Goal: Information Seeking & Learning: Learn about a topic

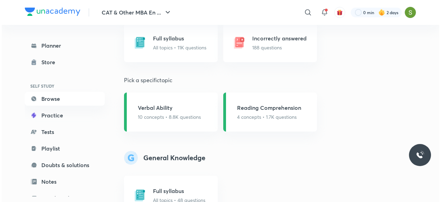
scroll to position [621, 0]
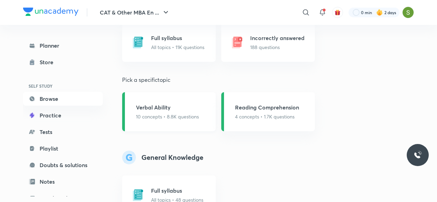
click at [192, 104] on h5 "Verbal Ability" at bounding box center [167, 107] width 63 height 8
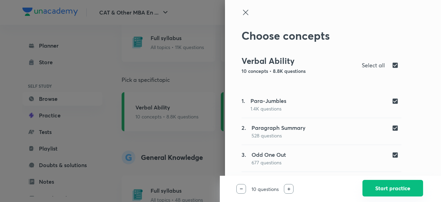
click at [394, 187] on button "Start practice" at bounding box center [392, 187] width 61 height 17
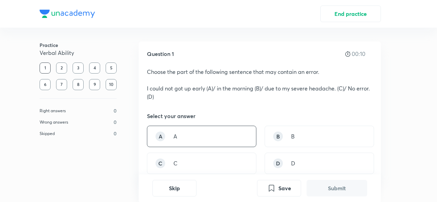
click at [220, 136] on div "A A" at bounding box center [202, 135] width 110 height 21
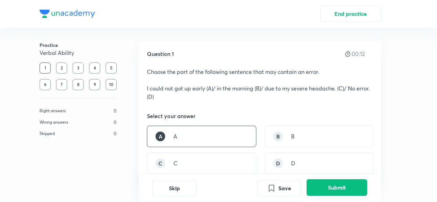
click at [333, 189] on button "Submit" at bounding box center [337, 187] width 61 height 17
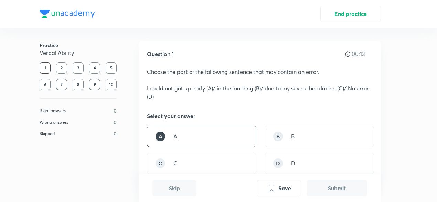
scroll to position [195, 0]
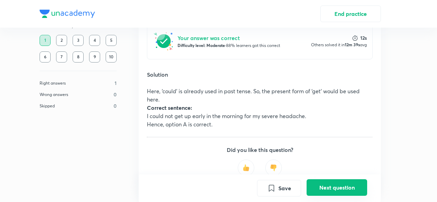
click at [333, 189] on button "Next question" at bounding box center [337, 187] width 61 height 17
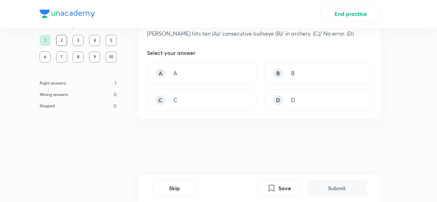
scroll to position [0, 0]
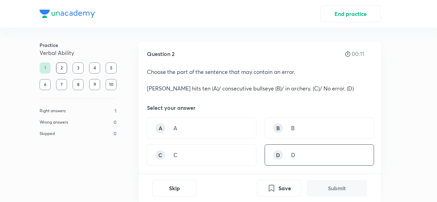
click at [291, 148] on div "D D" at bounding box center [320, 154] width 110 height 21
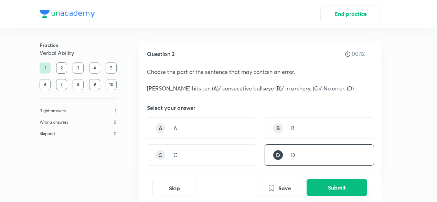
click at [322, 184] on button "Submit" at bounding box center [337, 187] width 61 height 17
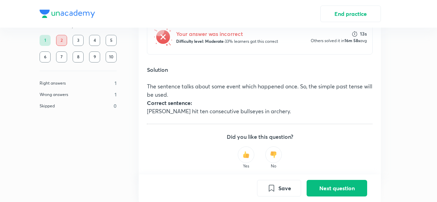
scroll to position [194, 0]
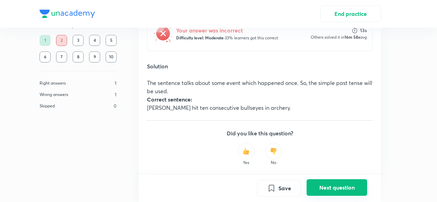
click at [318, 190] on button "Next question" at bounding box center [337, 187] width 61 height 17
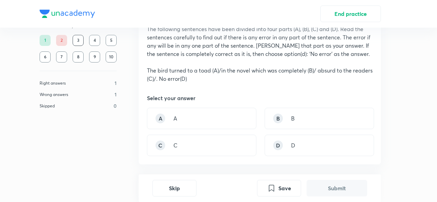
scroll to position [43, 0]
click at [206, 143] on div "C C" at bounding box center [202, 144] width 110 height 21
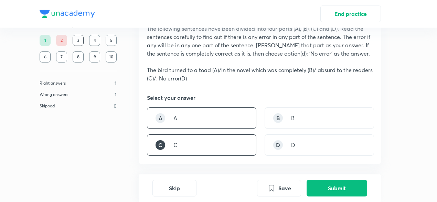
click at [209, 110] on div "A A" at bounding box center [202, 117] width 110 height 21
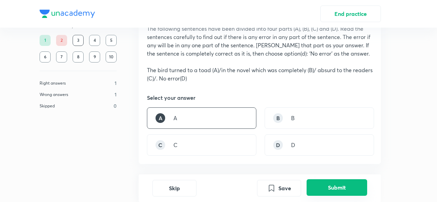
click at [329, 189] on button "Submit" at bounding box center [337, 187] width 61 height 17
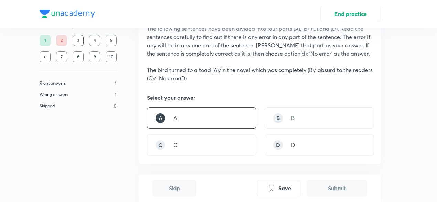
scroll to position [220, 0]
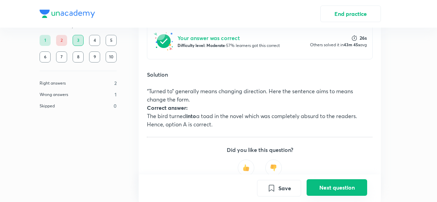
click at [329, 187] on button "Next question" at bounding box center [337, 187] width 61 height 17
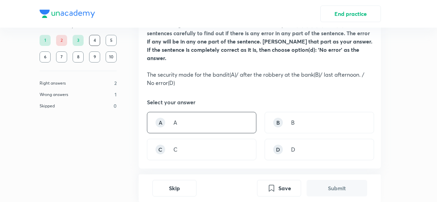
scroll to position [52, 0]
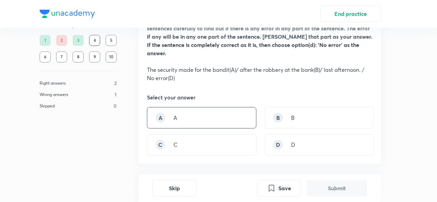
click at [219, 114] on div "A A" at bounding box center [202, 117] width 110 height 21
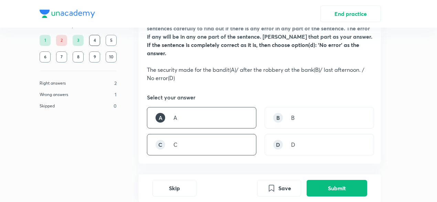
click at [196, 139] on div "C C" at bounding box center [202, 144] width 110 height 21
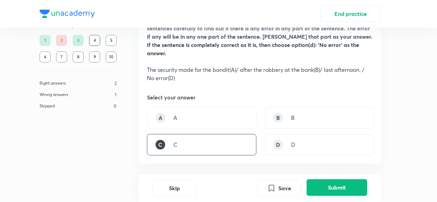
click at [338, 190] on button "Submit" at bounding box center [337, 187] width 61 height 17
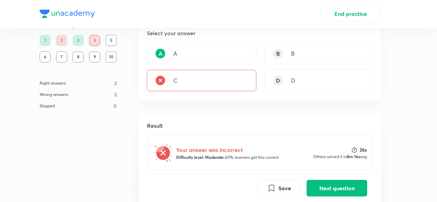
scroll to position [115, 0]
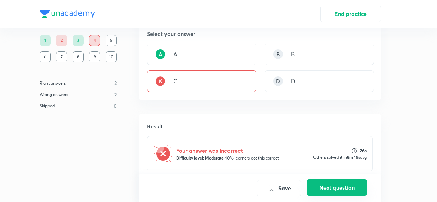
click at [338, 184] on button "Next question" at bounding box center [337, 187] width 61 height 17
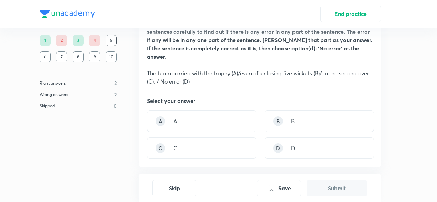
scroll to position [48, 0]
click at [203, 111] on div "A A" at bounding box center [202, 121] width 110 height 21
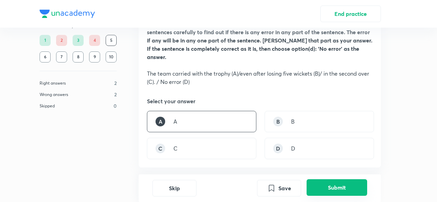
click at [328, 189] on button "Submit" at bounding box center [337, 187] width 61 height 17
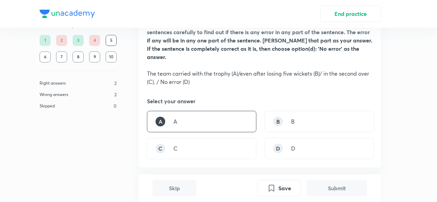
scroll to position [220, 0]
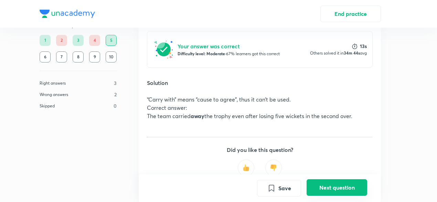
click at [329, 187] on button "Next question" at bounding box center [337, 187] width 61 height 17
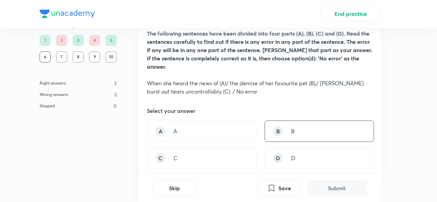
scroll to position [39, 0]
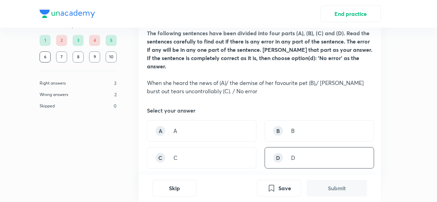
click at [303, 154] on div "D D" at bounding box center [320, 157] width 110 height 21
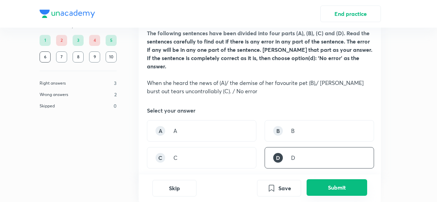
click at [323, 192] on button "Submit" at bounding box center [337, 187] width 61 height 17
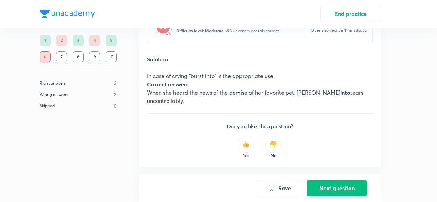
scroll to position [253, 0]
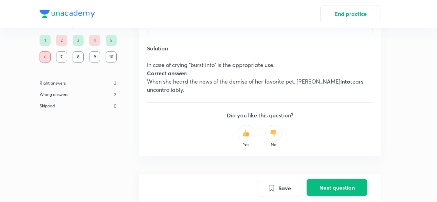
click at [331, 179] on button "Next question" at bounding box center [337, 187] width 61 height 17
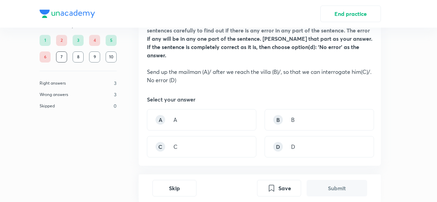
scroll to position [50, 0]
click at [218, 117] on div "A A" at bounding box center [202, 118] width 110 height 21
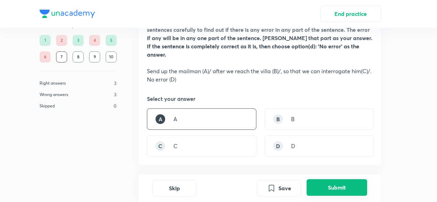
click at [322, 188] on button "Submit" at bounding box center [337, 187] width 61 height 17
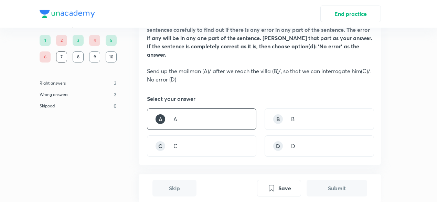
scroll to position [220, 0]
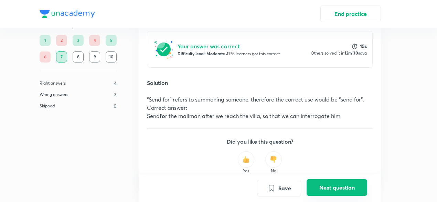
click at [322, 188] on button "Next question" at bounding box center [337, 187] width 61 height 17
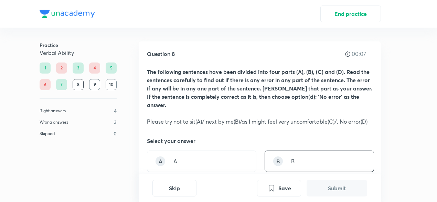
click at [317, 156] on div "B B" at bounding box center [320, 160] width 110 height 21
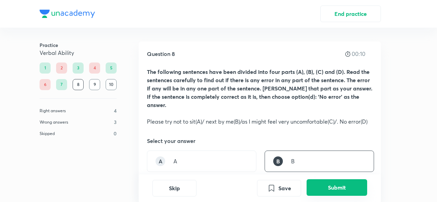
click at [340, 187] on button "Submit" at bounding box center [337, 187] width 61 height 17
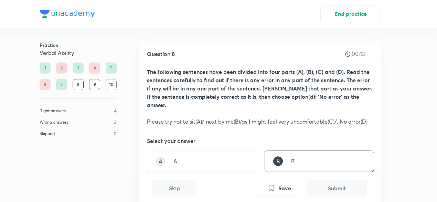
scroll to position [212, 0]
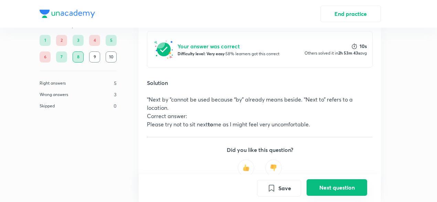
click at [341, 186] on button "Next question" at bounding box center [337, 187] width 61 height 17
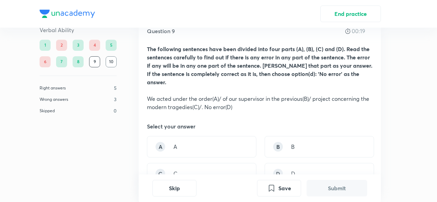
scroll to position [25, 0]
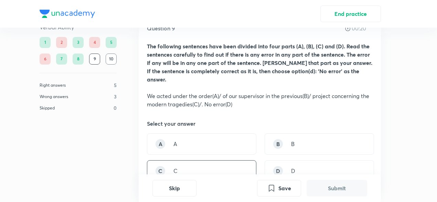
click at [231, 160] on div "C C" at bounding box center [202, 170] width 110 height 21
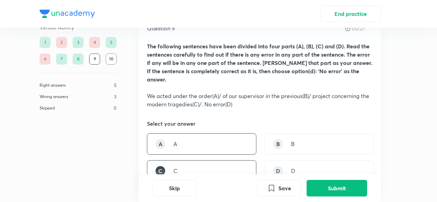
click at [226, 133] on div "A A" at bounding box center [202, 143] width 110 height 21
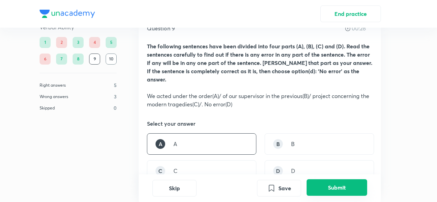
click at [327, 185] on button "Submit" at bounding box center [337, 187] width 61 height 17
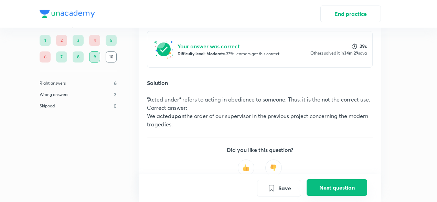
click at [329, 180] on button "Next question" at bounding box center [337, 187] width 61 height 17
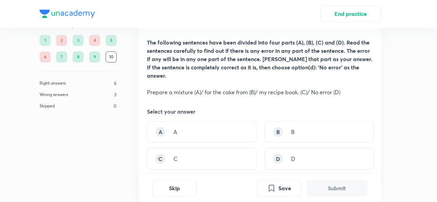
scroll to position [30, 0]
click at [289, 149] on div "D D" at bounding box center [320, 157] width 110 height 21
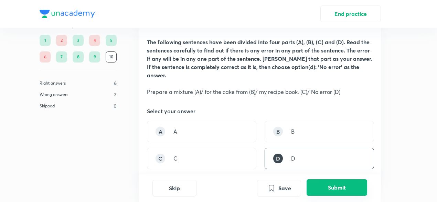
click at [346, 190] on button "Submit" at bounding box center [337, 187] width 61 height 17
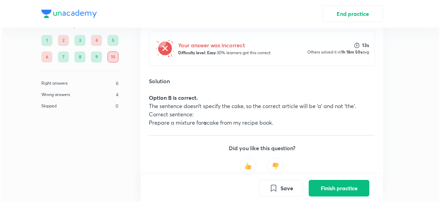
scroll to position [245, 0]
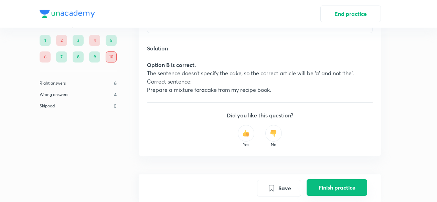
click at [328, 188] on button "Finish practice" at bounding box center [337, 187] width 61 height 17
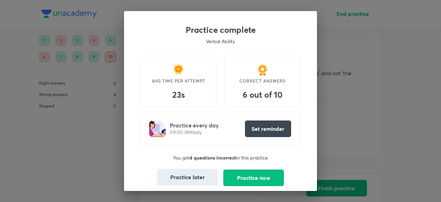
click at [193, 182] on button "Practice later" at bounding box center [187, 176] width 61 height 17
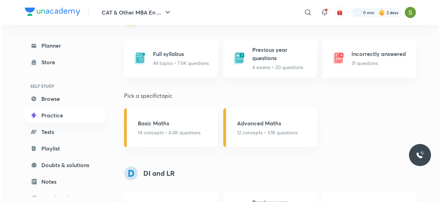
scroll to position [299, 0]
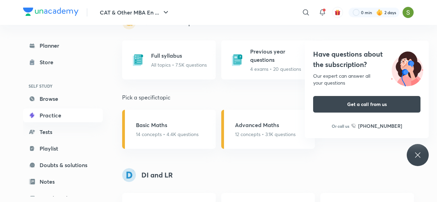
click at [422, 149] on div "Have questions about the subscription? Our expert can answer all your questions…" at bounding box center [418, 155] width 22 height 22
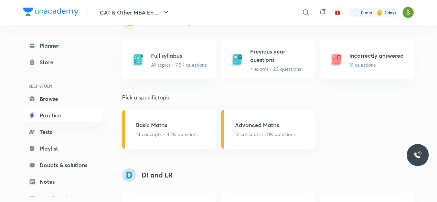
click at [294, 60] on h5 "Previous year questions" at bounding box center [280, 55] width 61 height 17
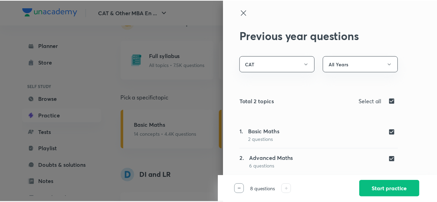
scroll to position [1, 0]
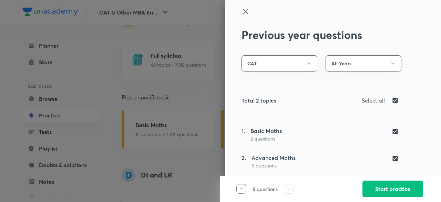
click at [243, 12] on icon at bounding box center [245, 11] width 5 height 5
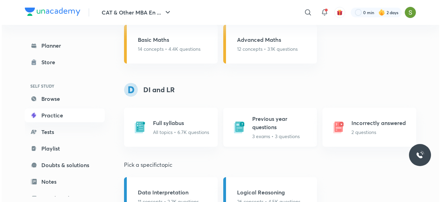
scroll to position [385, 0]
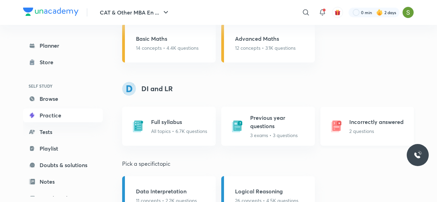
click at [361, 125] on h5 "Incorrectly answered" at bounding box center [377, 121] width 54 height 8
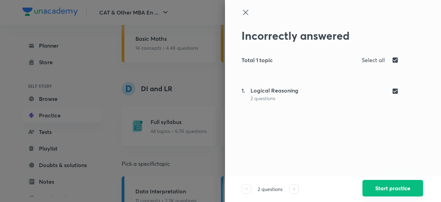
click at [367, 186] on button "Start practice" at bounding box center [392, 187] width 61 height 17
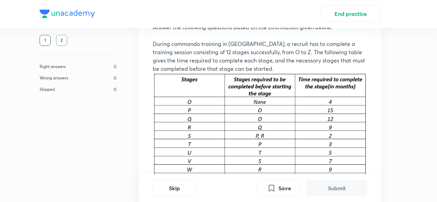
scroll to position [71, 0]
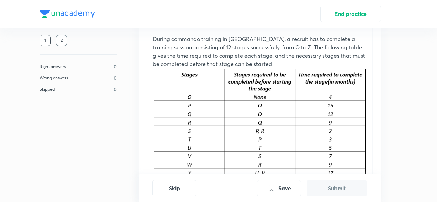
click at [324, 120] on img at bounding box center [260, 131] width 214 height 126
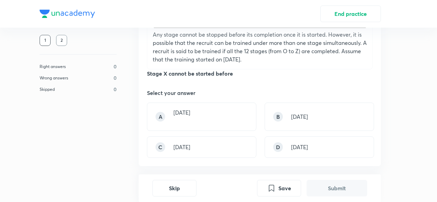
scroll to position [236, 0]
click at [210, 105] on div "A [DATE]" at bounding box center [202, 116] width 110 height 28
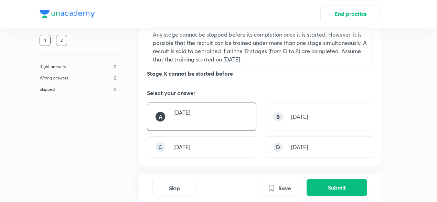
click at [326, 184] on button "Submit" at bounding box center [337, 187] width 61 height 17
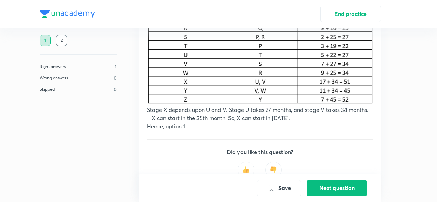
scroll to position [532, 0]
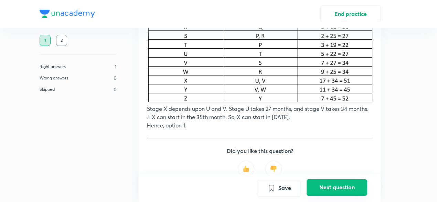
click at [338, 188] on button "Next question" at bounding box center [337, 187] width 61 height 17
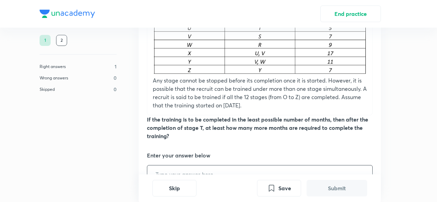
scroll to position [191, 0]
click at [249, 168] on input "text" at bounding box center [259, 173] width 225 height 18
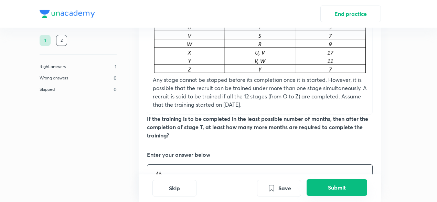
type input "46"
click at [333, 189] on button "Submit" at bounding box center [337, 187] width 61 height 17
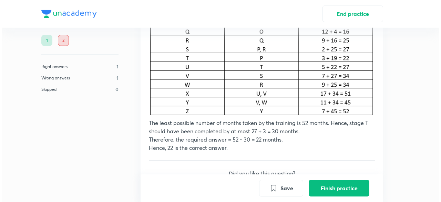
scroll to position [493, 0]
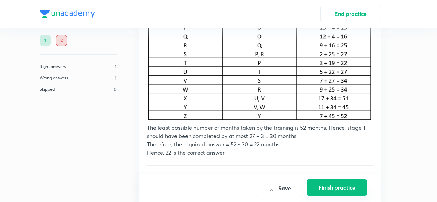
click at [358, 186] on button "Finish practice" at bounding box center [337, 187] width 61 height 17
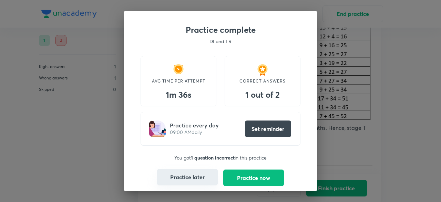
click at [192, 179] on button "Practice later" at bounding box center [187, 176] width 61 height 17
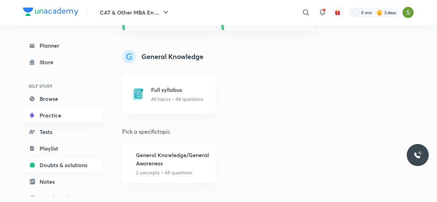
scroll to position [75, 0]
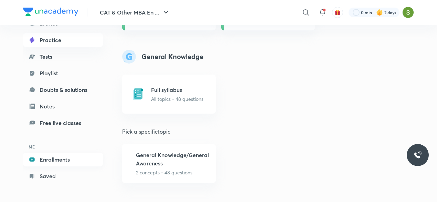
click at [61, 159] on link "Enrollments" at bounding box center [63, 159] width 80 height 14
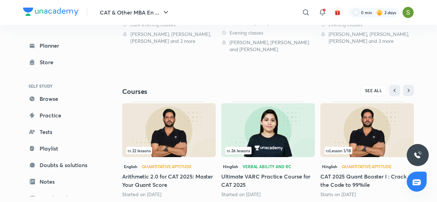
scroll to position [272, 0]
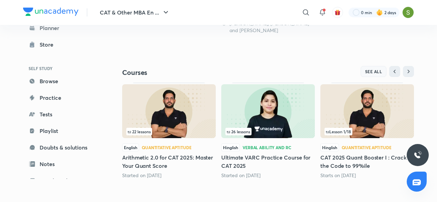
click at [372, 73] on span "SEE ALL" at bounding box center [373, 71] width 17 height 5
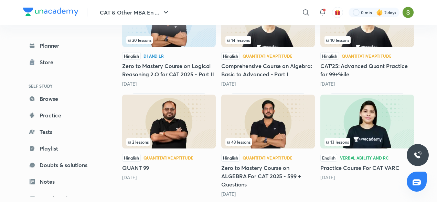
scroll to position [351, 0]
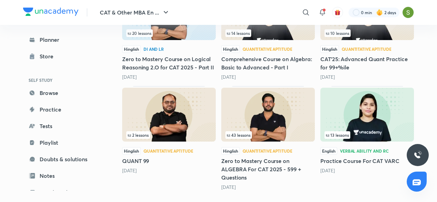
click at [244, 119] on img at bounding box center [268, 114] width 94 height 54
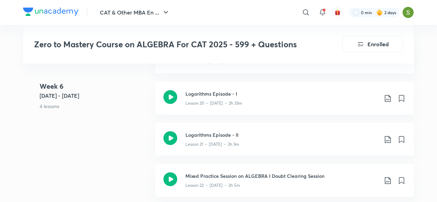
scroll to position [1408, 0]
